Goal: Task Accomplishment & Management: Use online tool/utility

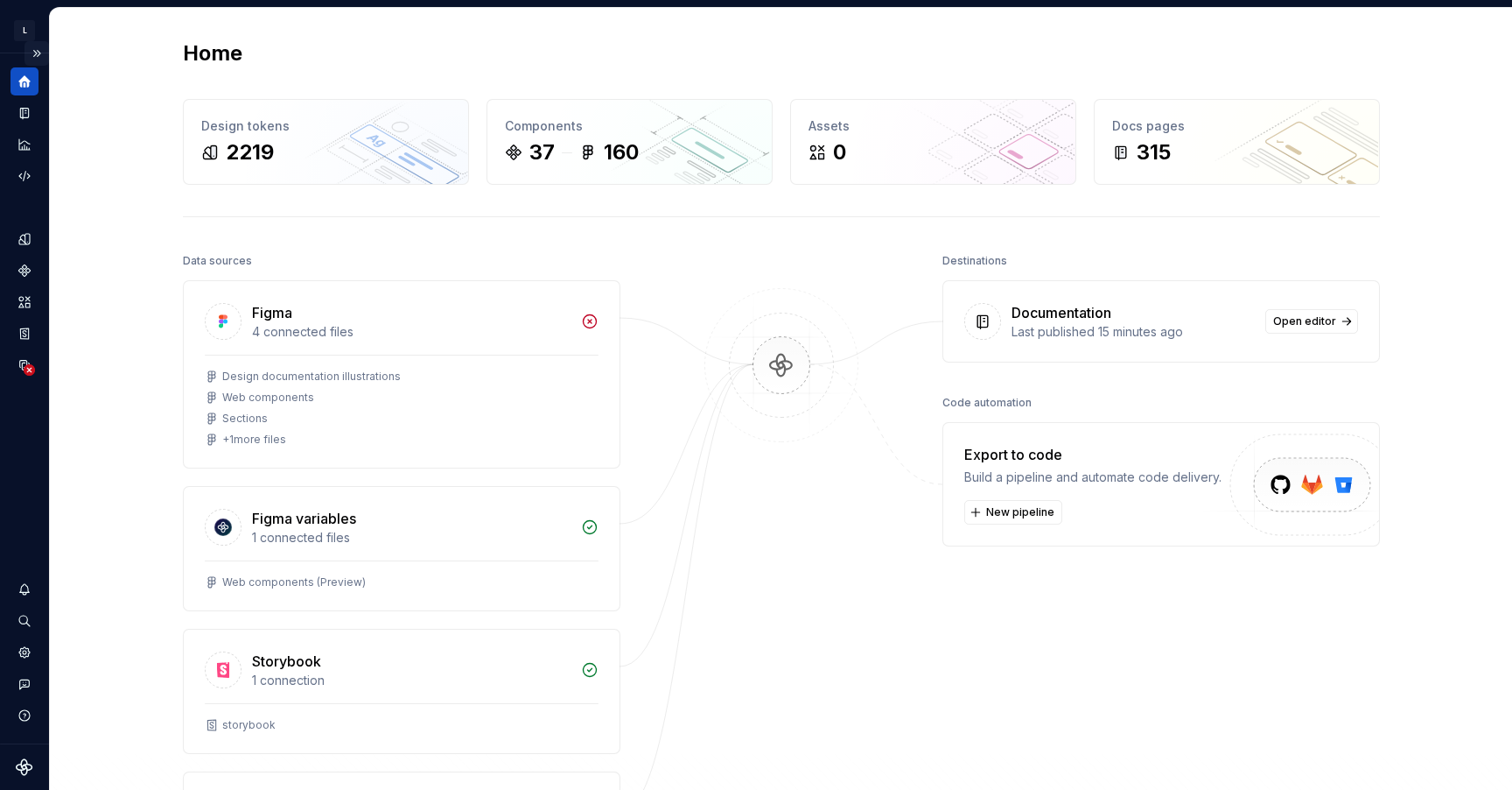
click at [39, 49] on button "Expand sidebar" at bounding box center [36, 53] width 24 height 24
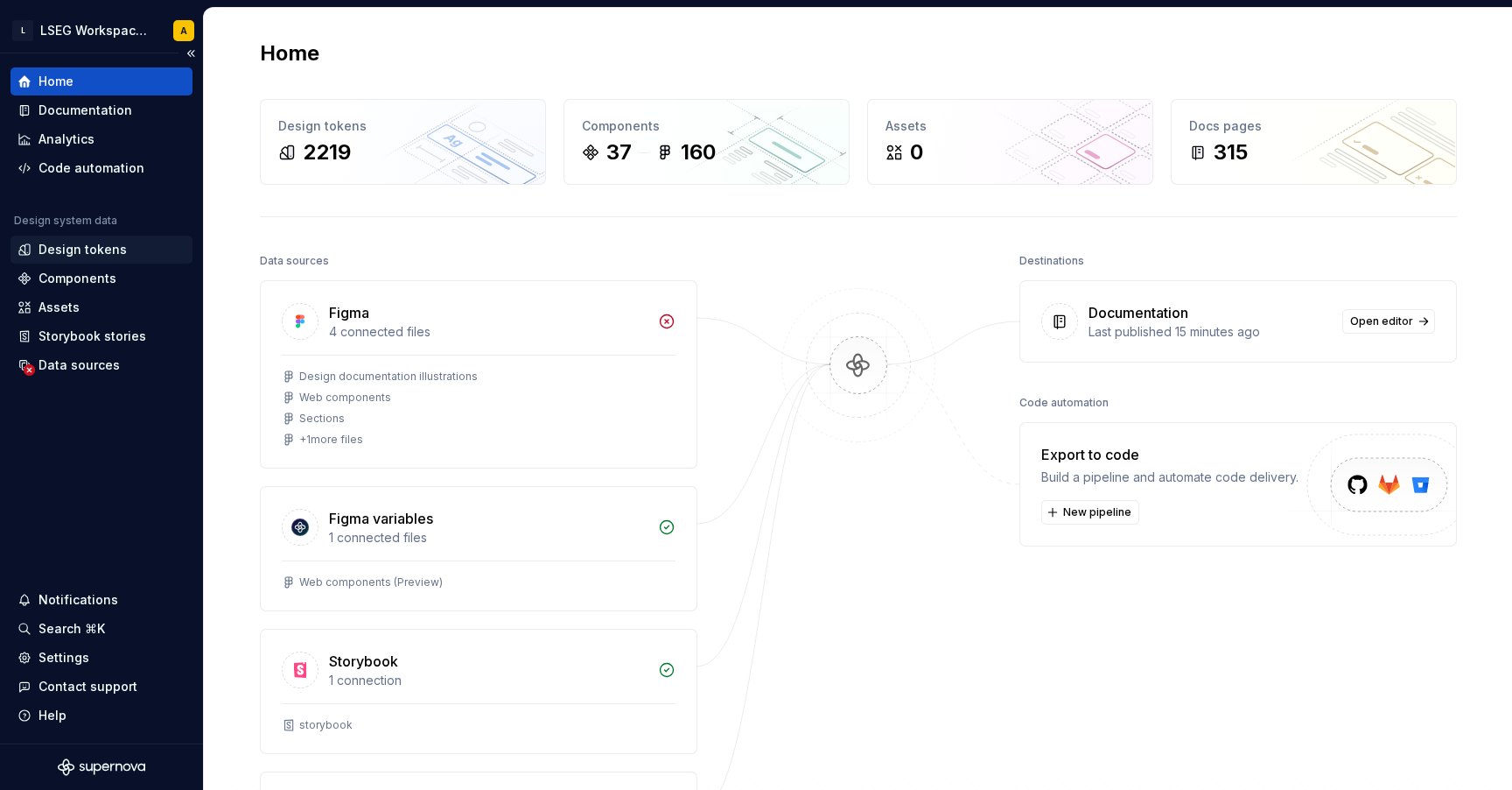
click at [94, 242] on div "Design tokens" at bounding box center [82, 249] width 89 height 18
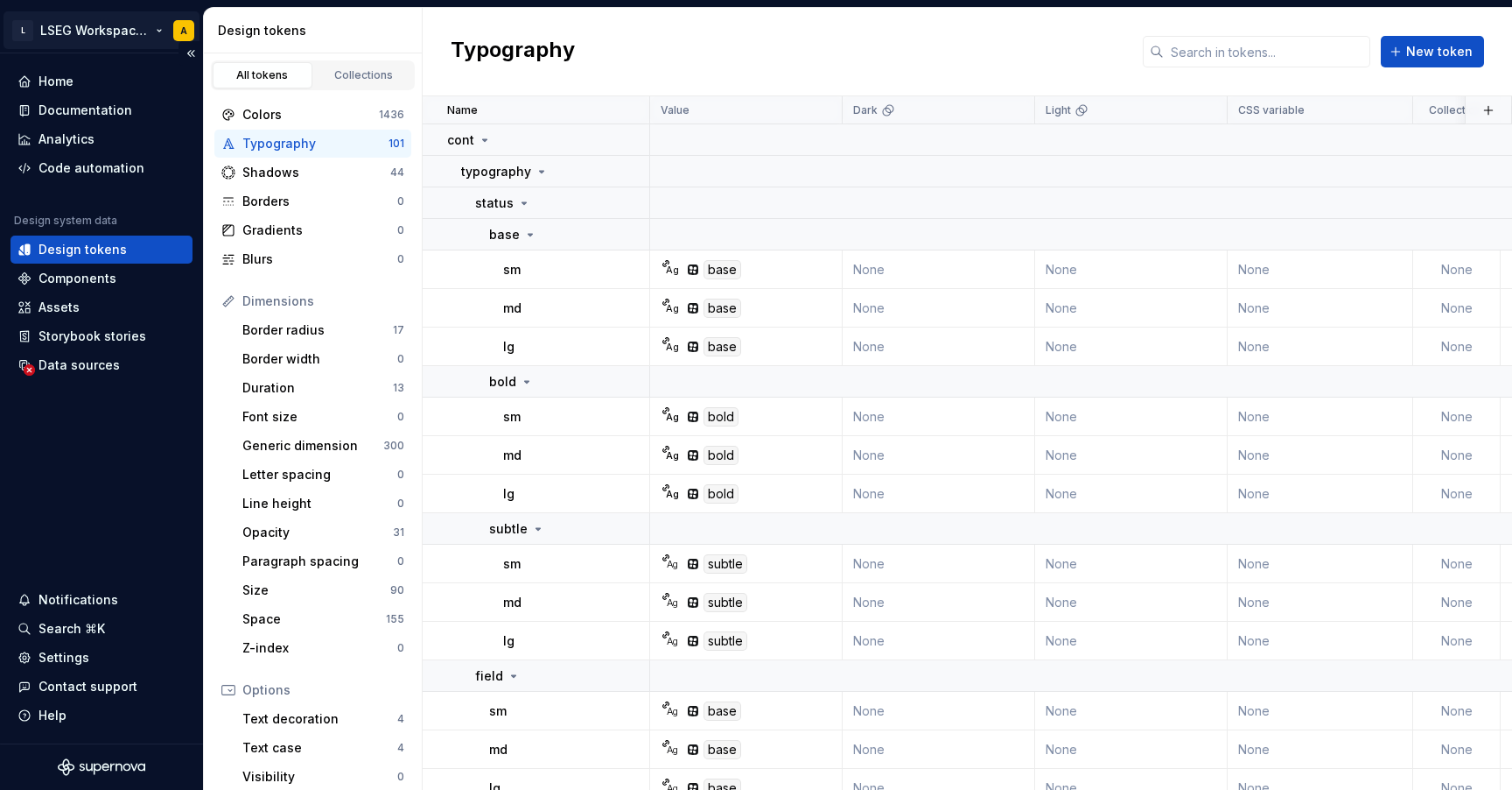
click at [158, 30] on html "L LSEG Workspace Design System A Home Documentation Analytics Code automation D…" at bounding box center [756, 395] width 1512 height 790
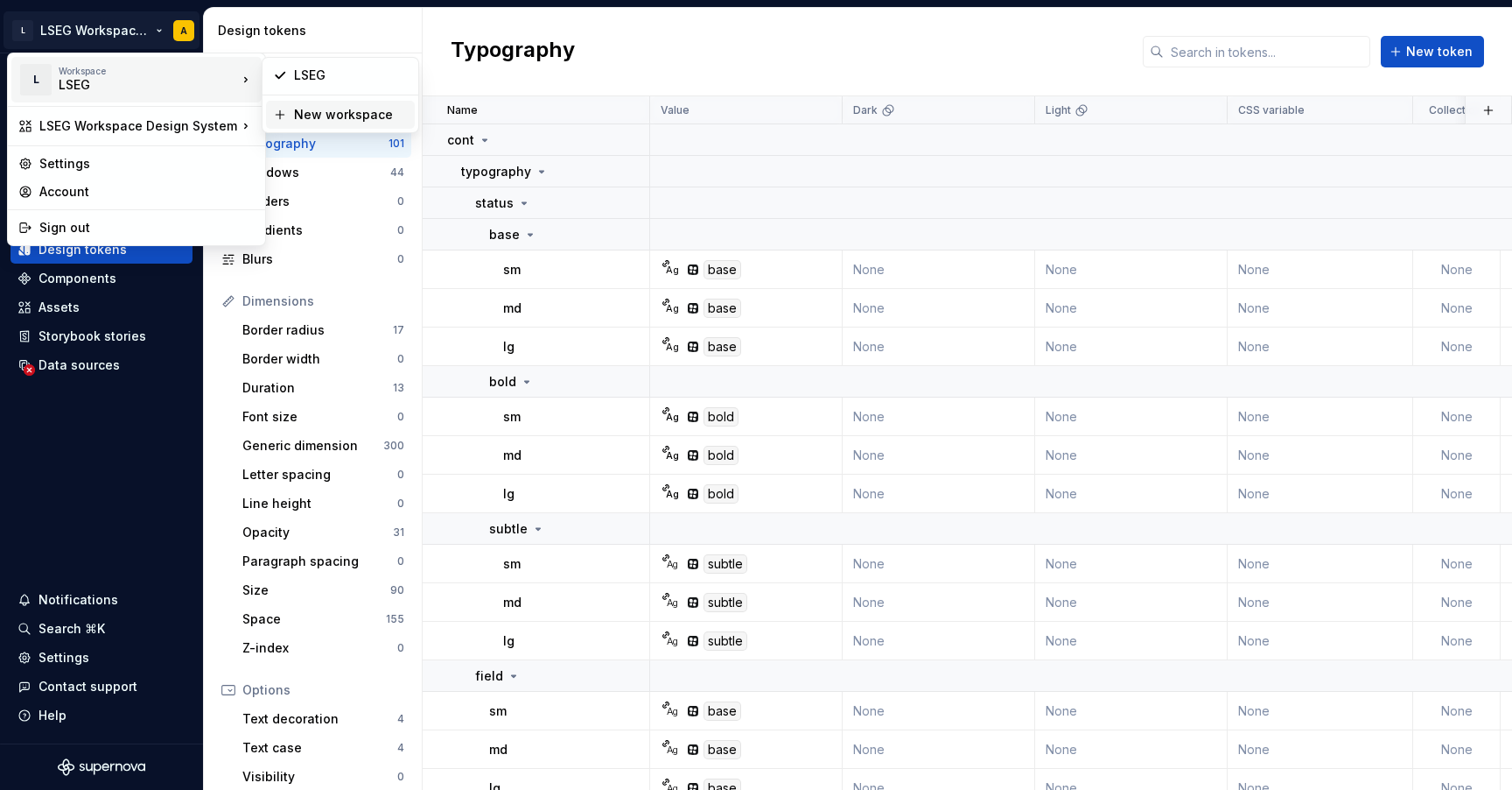
click at [339, 116] on div "New workspace" at bounding box center [350, 115] width 114 height 18
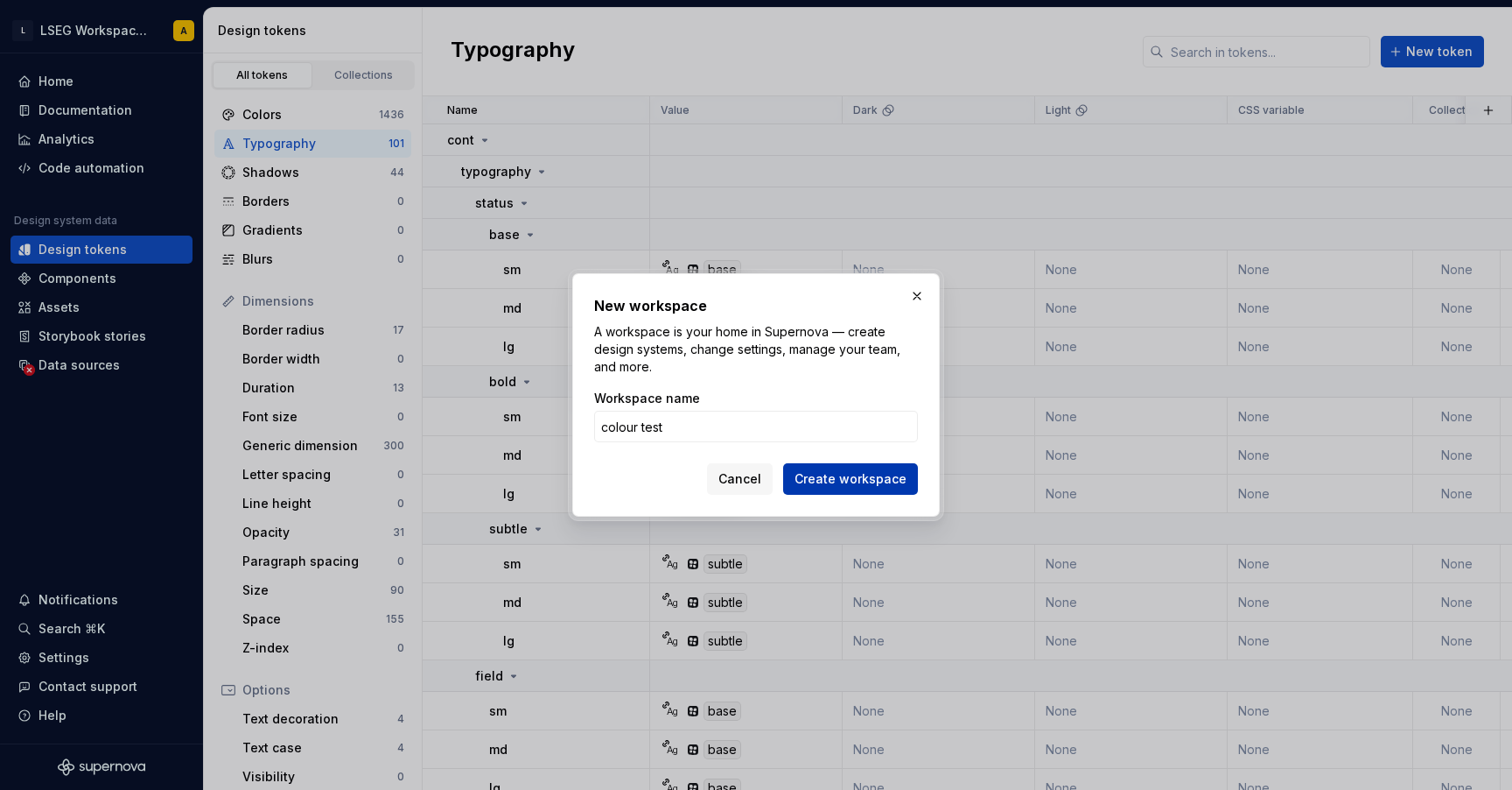
type input "colour test"
click at [861, 477] on span "Create workspace" at bounding box center [850, 479] width 112 height 18
